Goal: Information Seeking & Learning: Check status

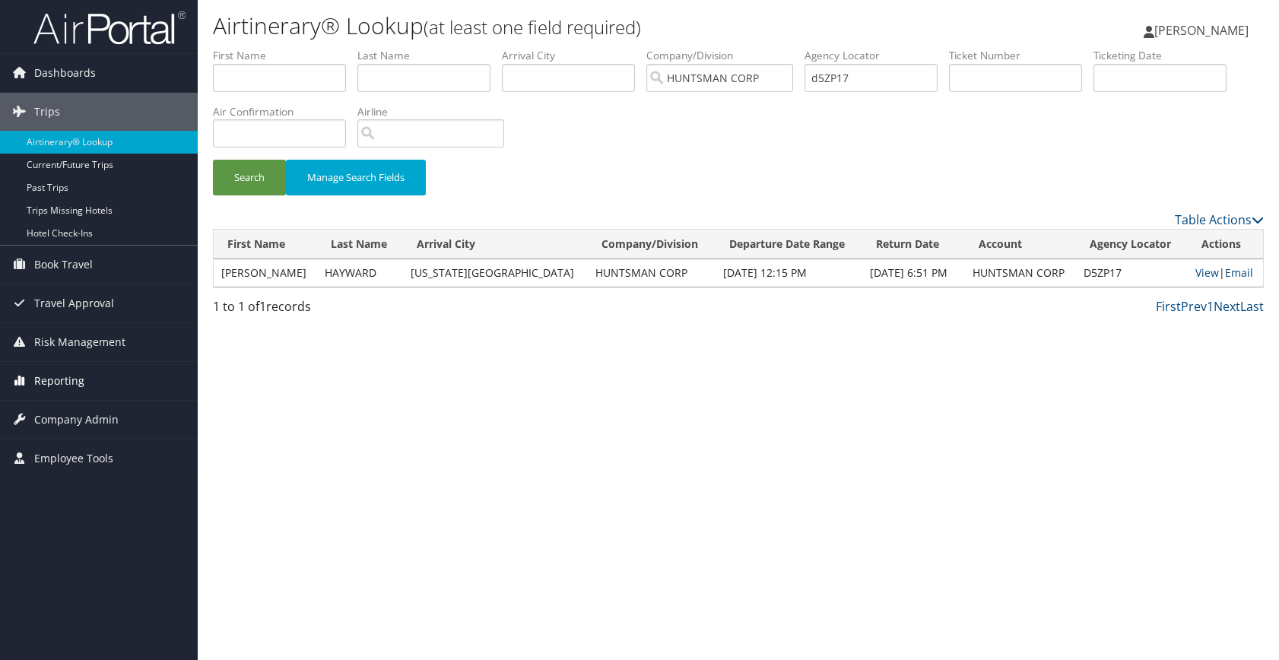
click at [68, 383] on span "Reporting" at bounding box center [59, 381] width 50 height 38
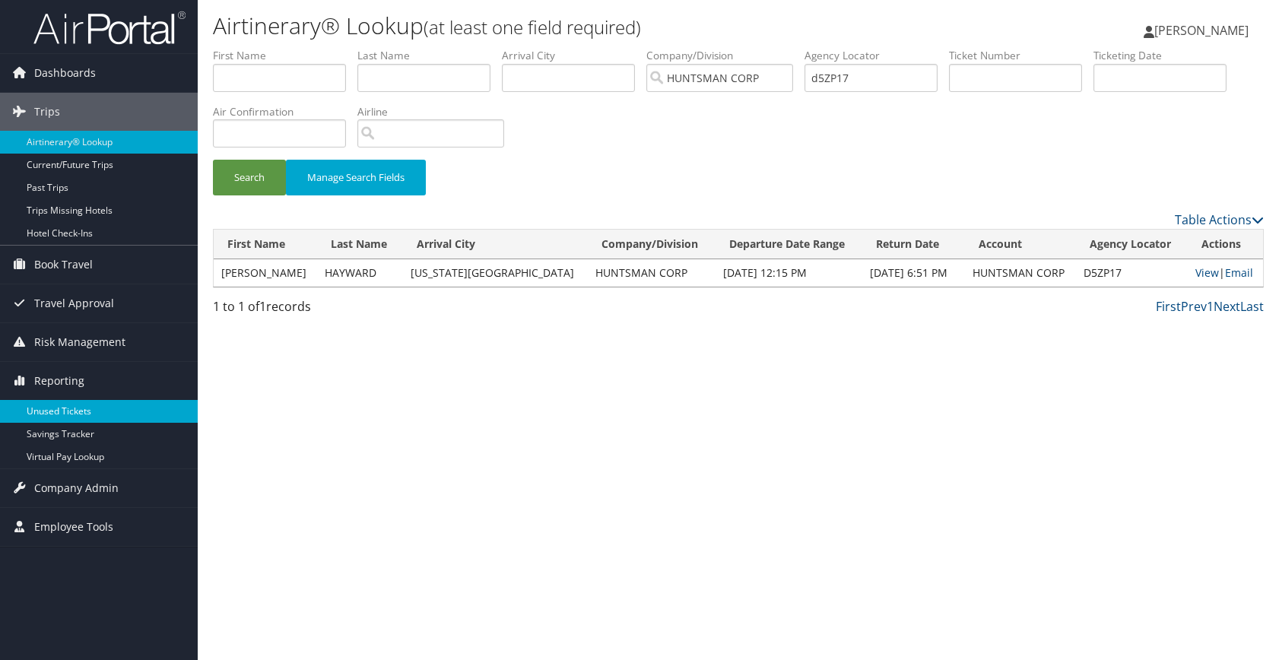
click at [76, 414] on link "Unused Tickets" at bounding box center [99, 411] width 198 height 23
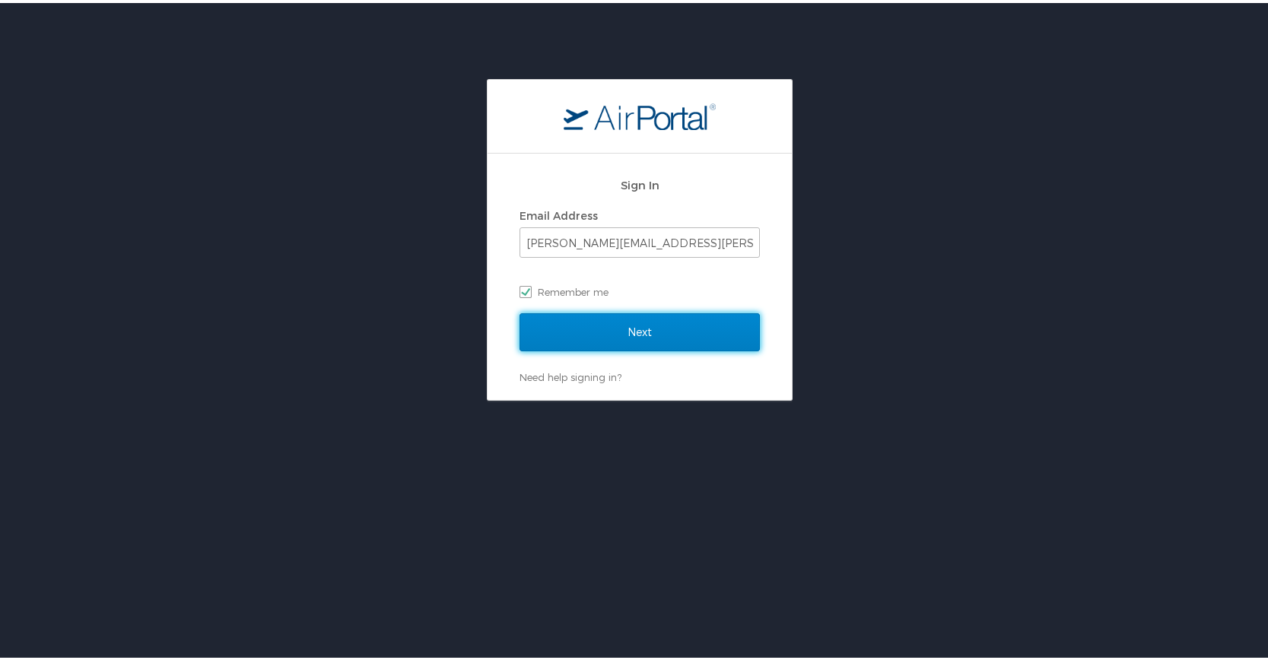
drag, startPoint x: 678, startPoint y: 333, endPoint x: 667, endPoint y: 332, distance: 11.4
click at [678, 333] on input "Next" at bounding box center [639, 329] width 240 height 38
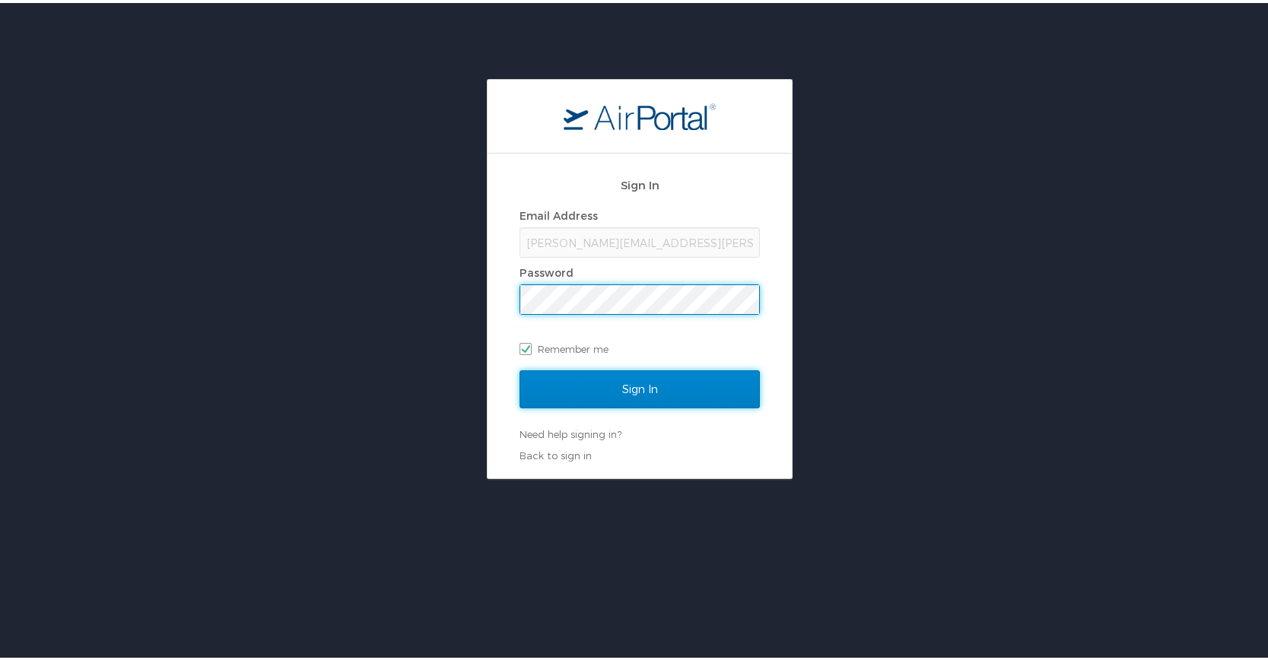
click at [625, 386] on input "Sign In" at bounding box center [639, 386] width 240 height 38
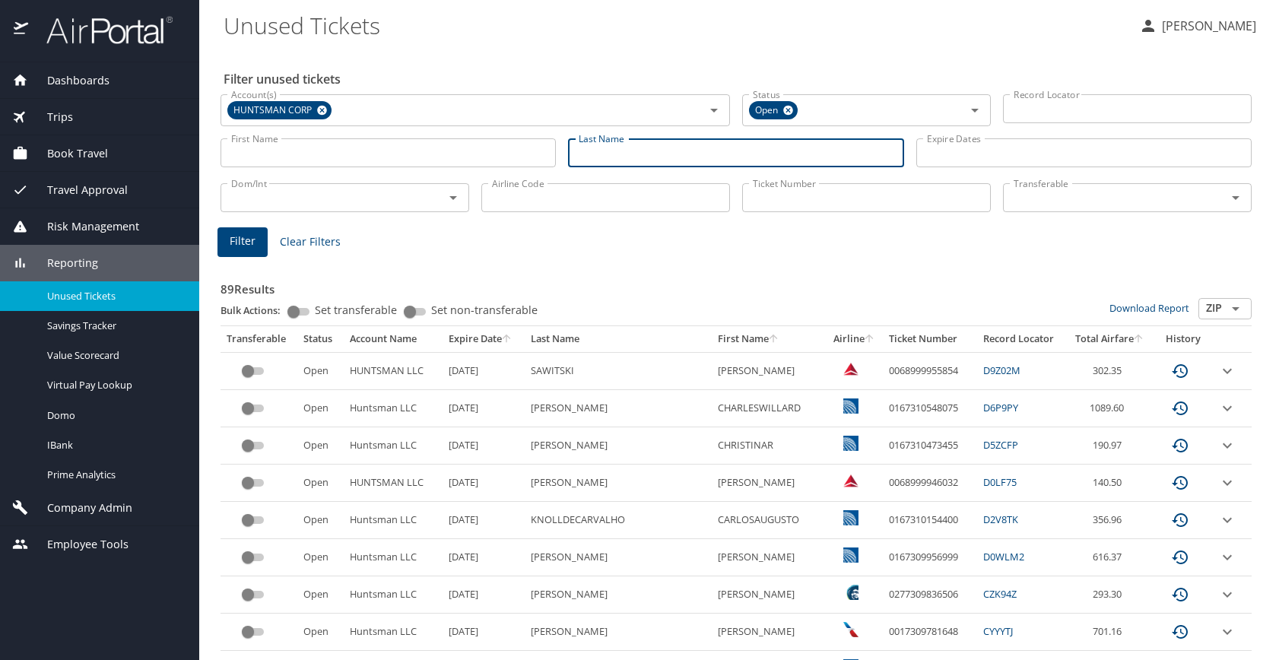
click at [636, 154] on input "Last Name" at bounding box center [735, 152] width 335 height 29
type input "morgan"
click at [236, 238] on span "Filter" at bounding box center [243, 241] width 26 height 19
